Goal: Task Accomplishment & Management: Manage account settings

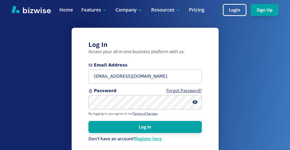
click at [157, 125] on button "Log In" at bounding box center [144, 127] width 113 height 12
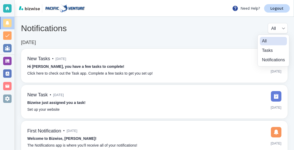
click at [271, 0] on body "Need Help? Logout Notifications All all ​ [DATE] New Tasks • [DATE] Hi [PERSON_…" at bounding box center [147, 0] width 294 height 0
click at [6, 7] on div at bounding box center [147, 75] width 294 height 150
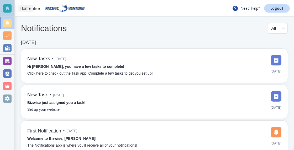
click at [6, 7] on div at bounding box center [7, 8] width 8 height 8
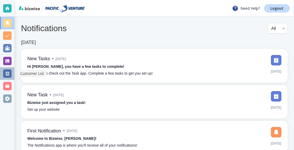
click at [7, 72] on div at bounding box center [7, 73] width 8 height 8
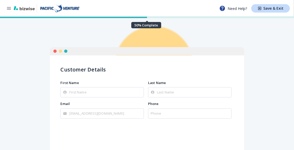
click at [8, 7] on icon "button" at bounding box center [9, 8] width 4 height 3
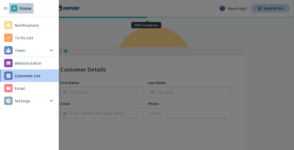
click at [27, 8] on h6 "Home" at bounding box center [25, 8] width 12 height 6
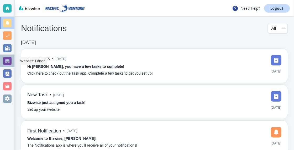
click at [7, 59] on div at bounding box center [7, 61] width 8 height 8
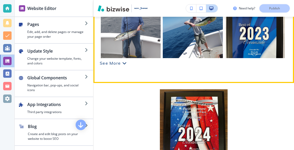
scroll to position [2018, 0]
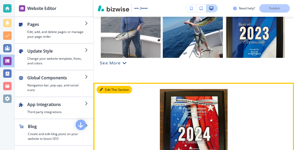
click at [112, 86] on button "Edit This Section" at bounding box center [113, 90] width 35 height 8
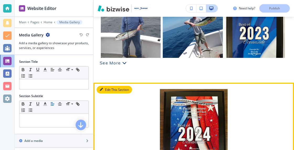
scroll to position [2049, 0]
